Goal: Task Accomplishment & Management: Manage account settings

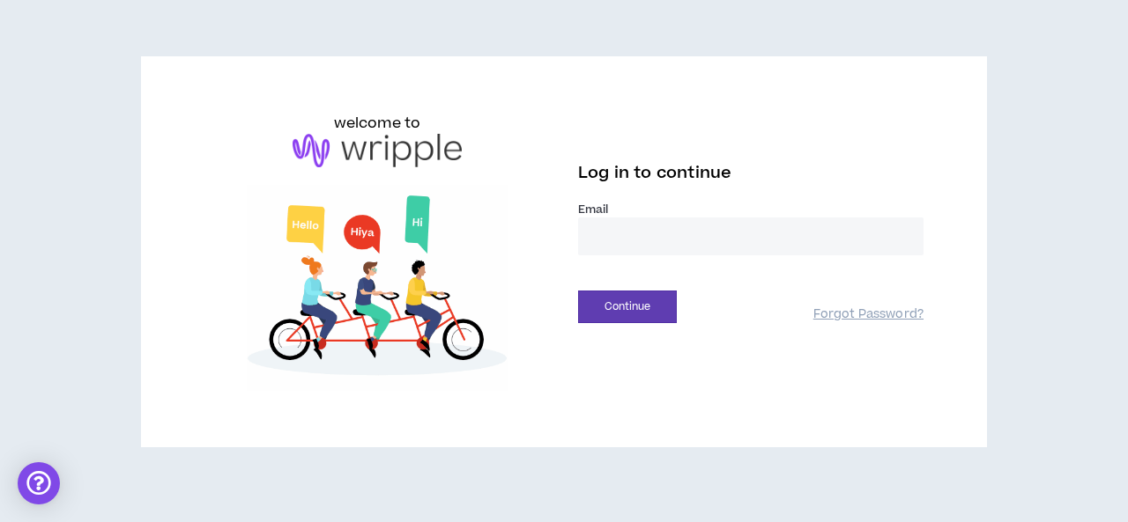
click at [605, 244] on input "email" at bounding box center [750, 237] width 345 height 38
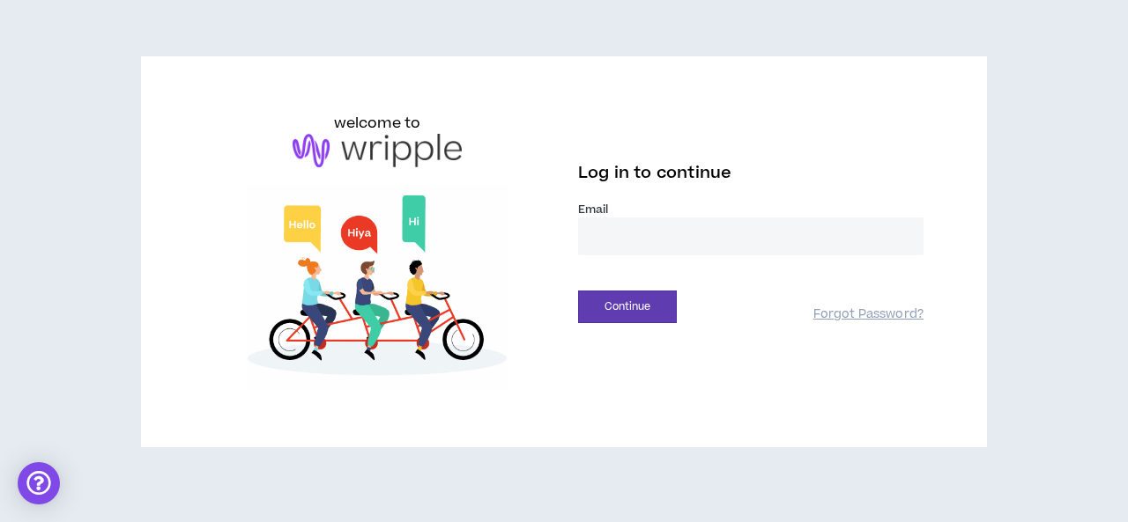
type input "**********"
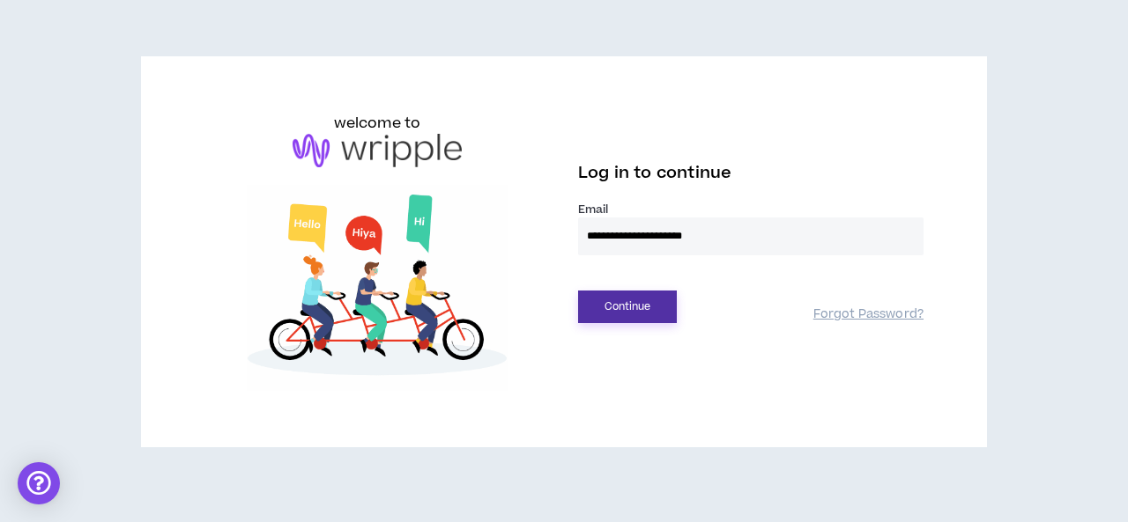
click at [650, 307] on button "Continue" at bounding box center [627, 307] width 99 height 33
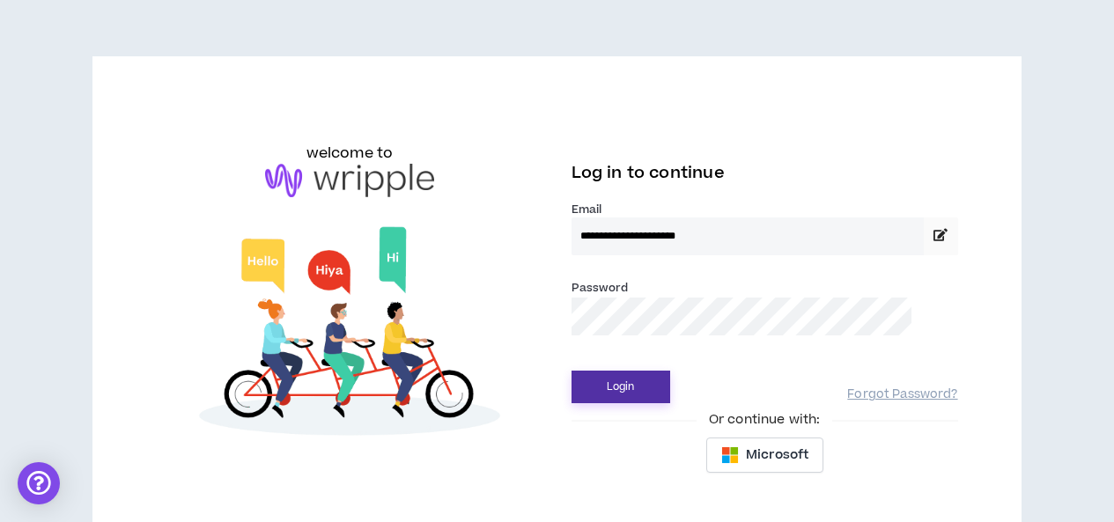
click at [622, 395] on button "Login" at bounding box center [621, 387] width 99 height 33
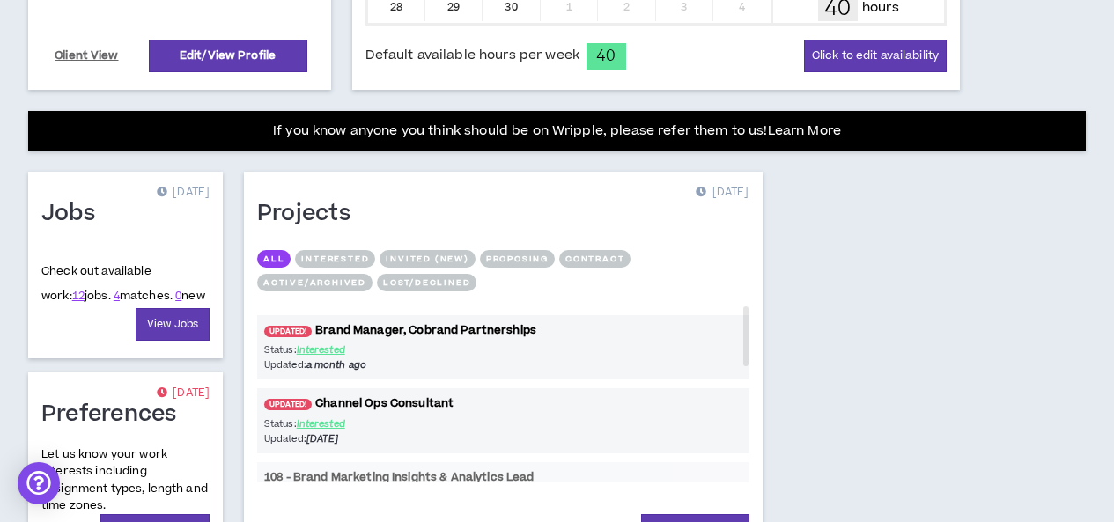
scroll to position [695, 0]
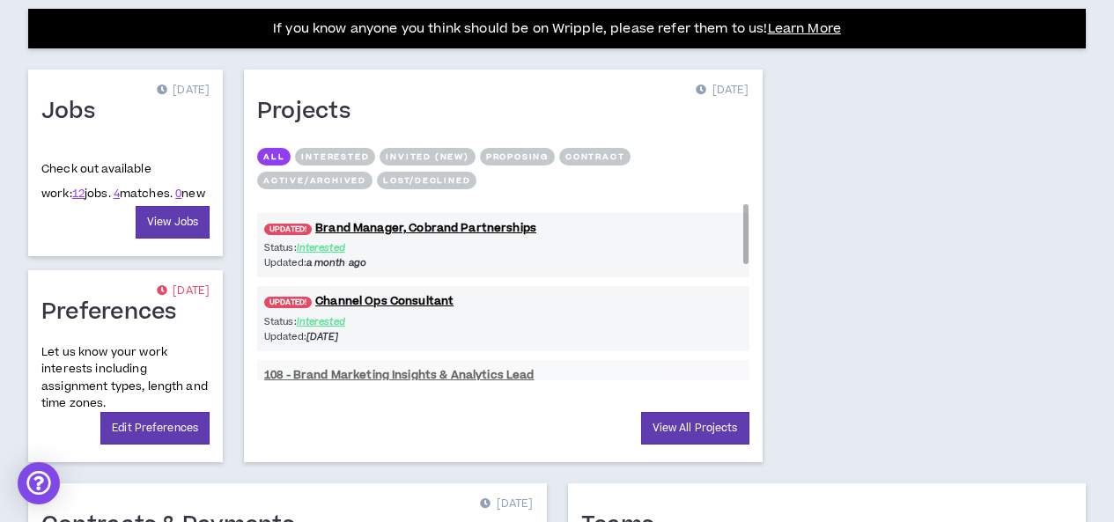
click at [257, 408] on div "UPDATED! Brand Manager, Cobrand Partnerships Status: Interested Updated: a mont…" at bounding box center [503, 465] width 492 height 522
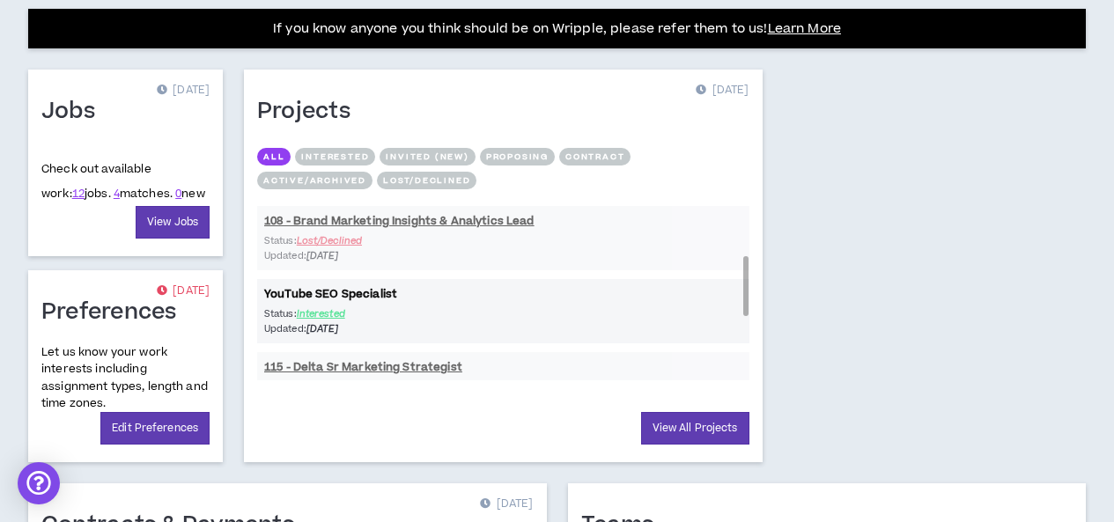
drag, startPoint x: 346, startPoint y: 270, endPoint x: 343, endPoint y: 315, distance: 45.1
click at [343, 315] on div "UPDATED! Brand Manager, Cobrand Partnerships Status: Interested Updated: a mont…" at bounding box center [503, 292] width 492 height 176
click at [641, 424] on link "View All Projects" at bounding box center [695, 428] width 108 height 33
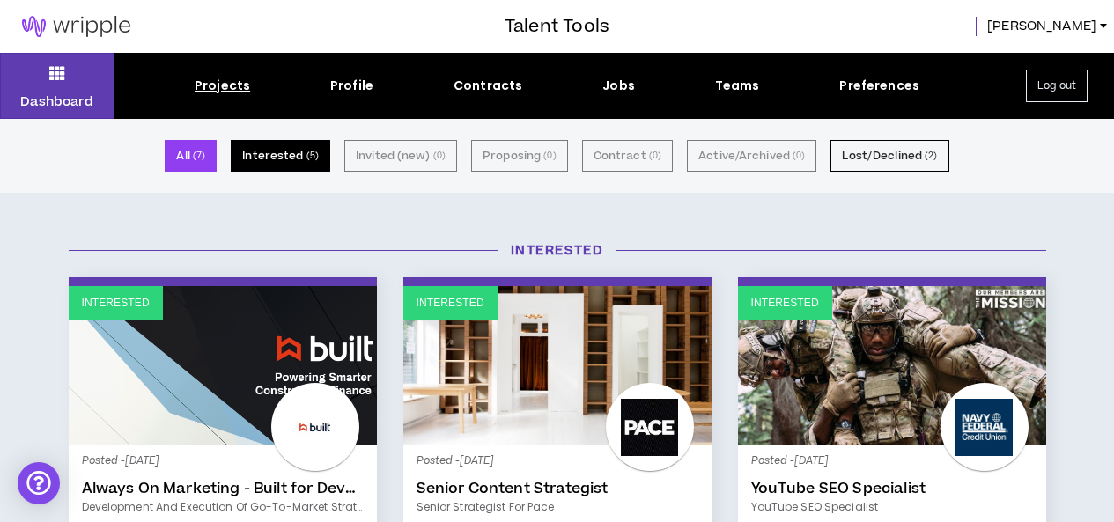
click at [289, 158] on button "Interested ( 5 )" at bounding box center [281, 156] width 100 height 32
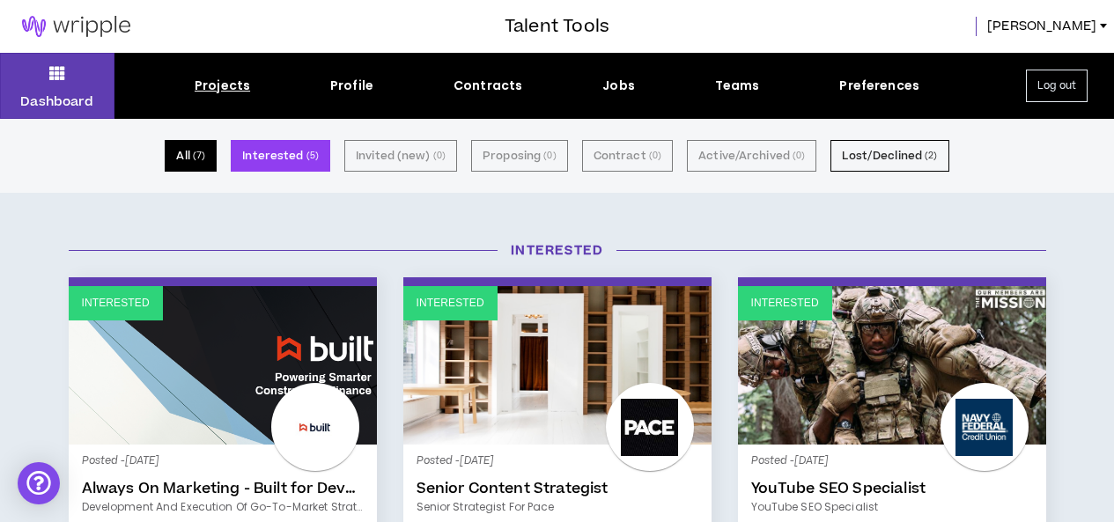
click at [197, 154] on button "All ( 7 )" at bounding box center [191, 156] width 52 height 32
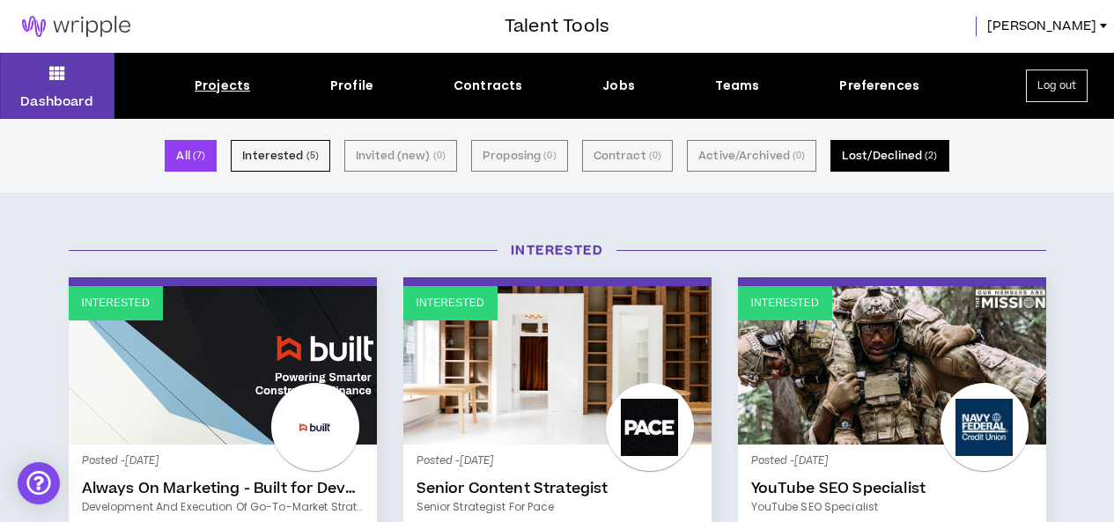
click at [896, 147] on button "Lost/Declined ( 2 )" at bounding box center [890, 156] width 118 height 32
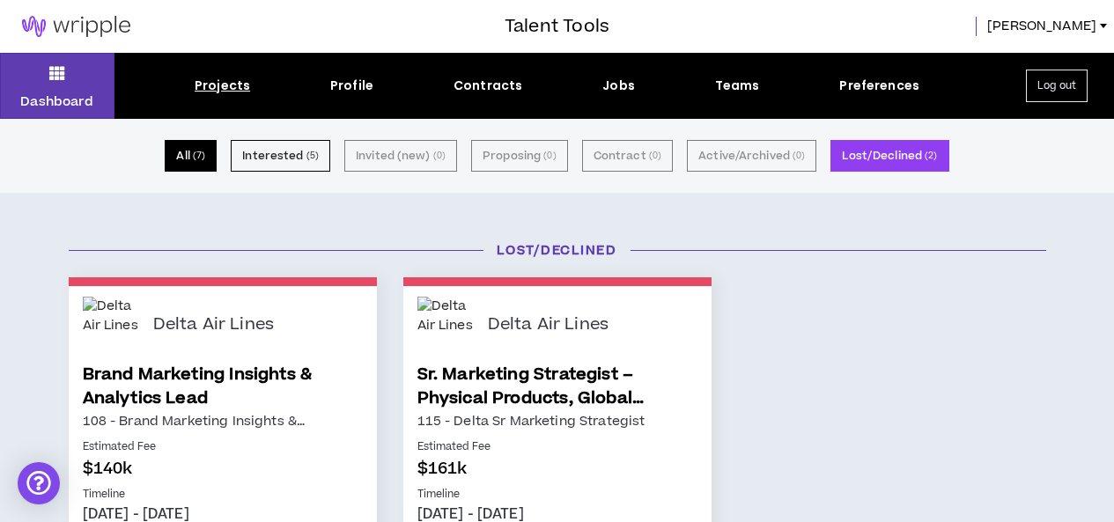
click at [196, 148] on button "All ( 7 )" at bounding box center [191, 156] width 52 height 32
